Goal: Browse casually: Explore the website without a specific task or goal

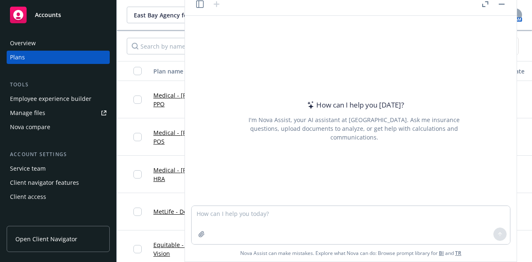
scroll to position [0, 144]
